Goal: Information Seeking & Learning: Learn about a topic

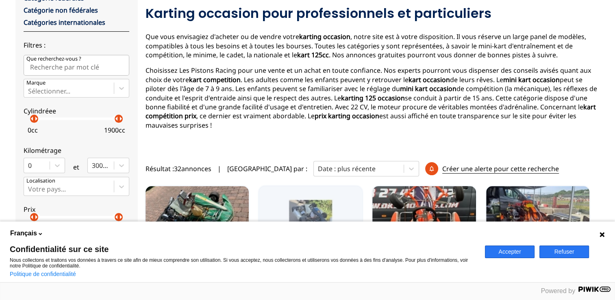
scroll to position [122, 0]
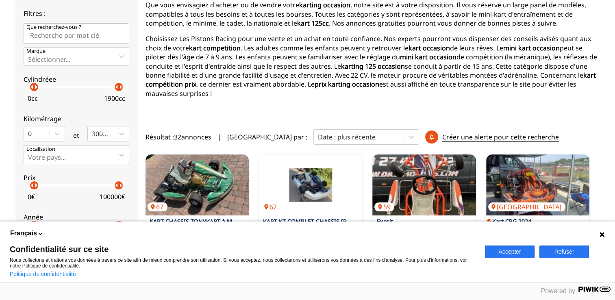
click at [507, 251] on button "Accepter" at bounding box center [510, 251] width 50 height 13
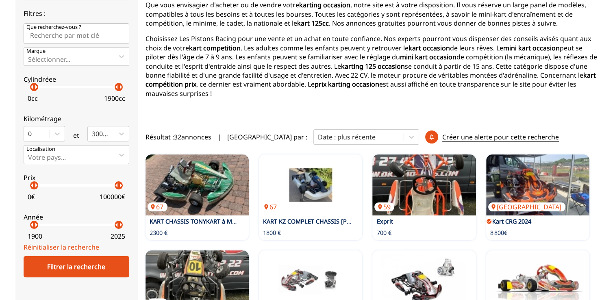
scroll to position [163, 0]
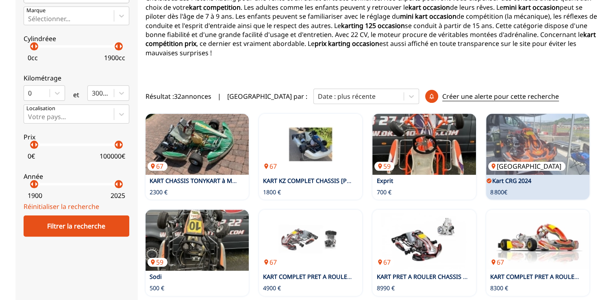
click at [540, 141] on img at bounding box center [537, 144] width 103 height 61
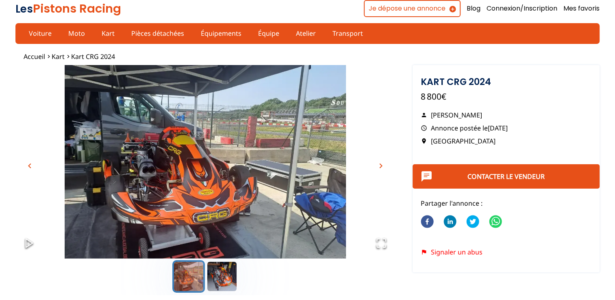
click at [186, 162] on img "Go to Slide 1" at bounding box center [204, 170] width 379 height 211
click at [381, 166] on span "chevron_right" at bounding box center [381, 166] width 10 height 10
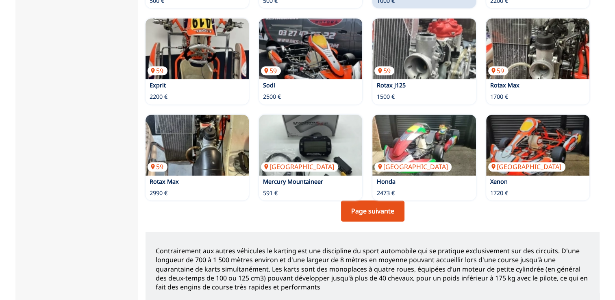
scroll to position [609, 0]
